Goal: Navigation & Orientation: Understand site structure

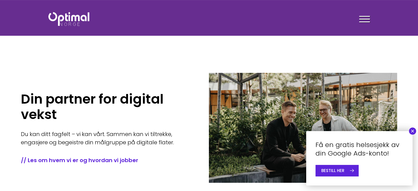
click at [155, 53] on section "Din partner for digital vekst Du kan ditt fagfelt – vi kan vårt. Sammen kan vi …" at bounding box center [209, 110] width 418 height 220
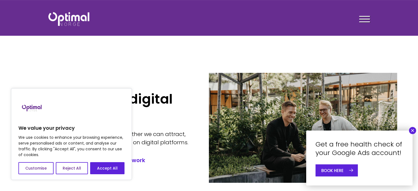
checkbox input "true"
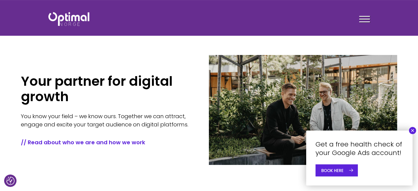
scroll to position [27, 0]
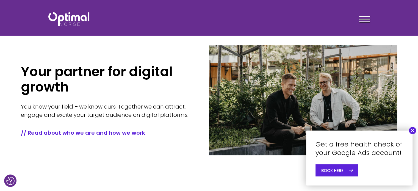
drag, startPoint x: 411, startPoint y: 130, endPoint x: 408, endPoint y: 130, distance: 3.3
click at [411, 130] on font "×" at bounding box center [412, 130] width 4 height 7
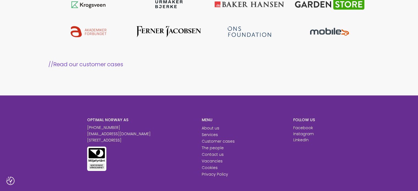
scroll to position [604, 0]
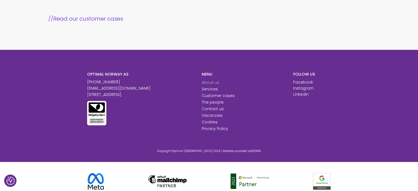
click at [207, 81] on font "About us" at bounding box center [211, 82] width 18 height 5
click at [210, 90] on font "Services" at bounding box center [210, 88] width 16 height 5
click at [209, 103] on font "The people" at bounding box center [213, 101] width 22 height 5
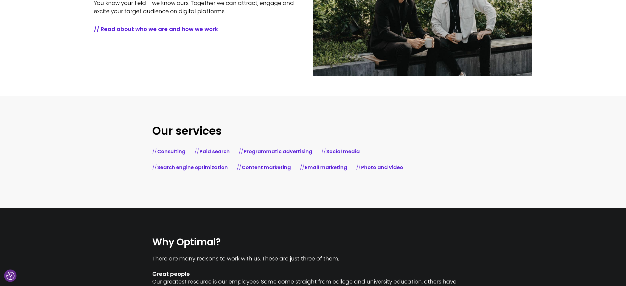
scroll to position [0, 0]
